Goal: Transaction & Acquisition: Purchase product/service

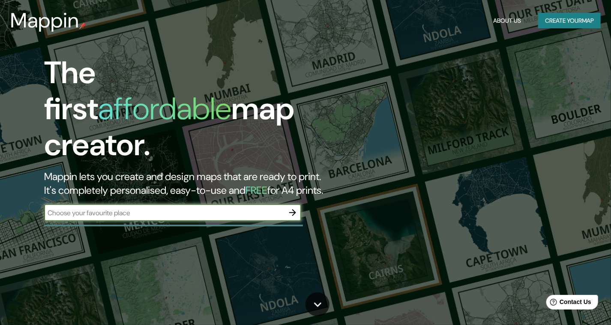
click at [149, 208] on input "text" at bounding box center [164, 213] width 240 height 10
click at [100, 208] on input "text" at bounding box center [164, 213] width 240 height 10
paste input "Av. [STREET_ADDRESS][PERSON_NAME]"
type input "Av. [STREET_ADDRESS][PERSON_NAME]"
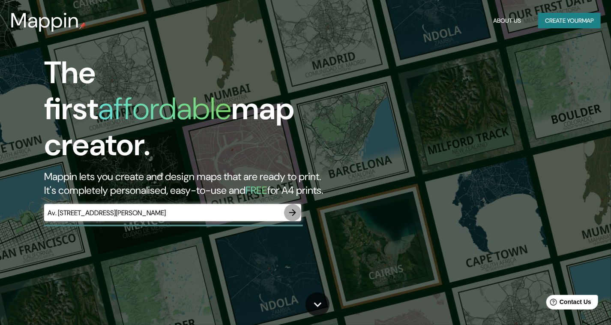
click at [292, 208] on icon "button" at bounding box center [293, 213] width 10 height 10
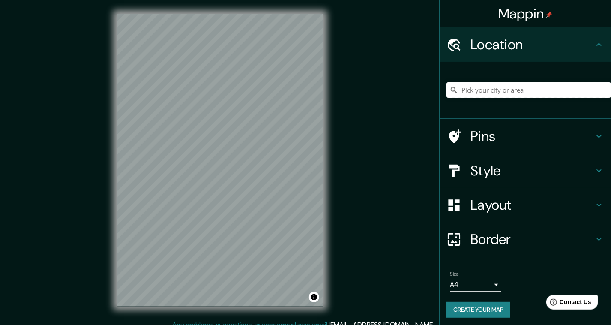
click at [498, 90] on input "Pick your city or area" at bounding box center [529, 89] width 165 height 15
paste input "Av. [STREET_ADDRESS][PERSON_NAME]"
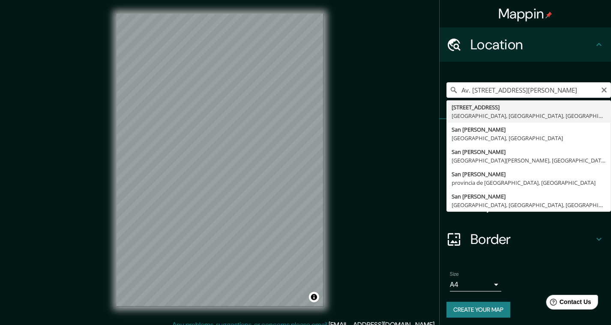
type input "[STREET_ADDRESS]"
